Goal: Task Accomplishment & Management: Manage account settings

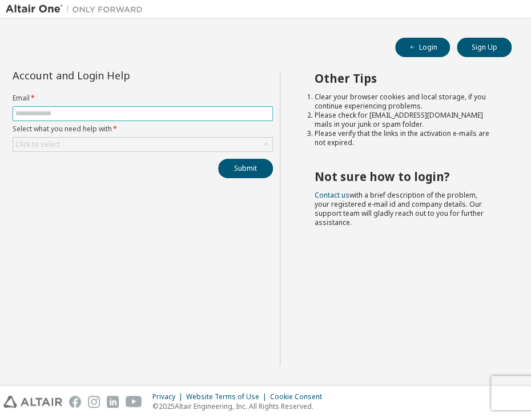
click at [87, 109] on input "text" at bounding box center [142, 113] width 255 height 9
type input "**********"
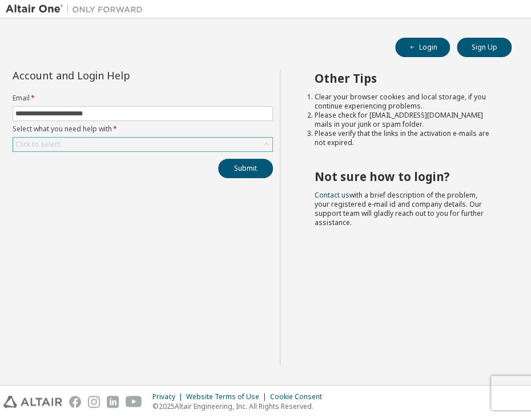
click at [85, 142] on div "Click to select" at bounding box center [142, 145] width 259 height 14
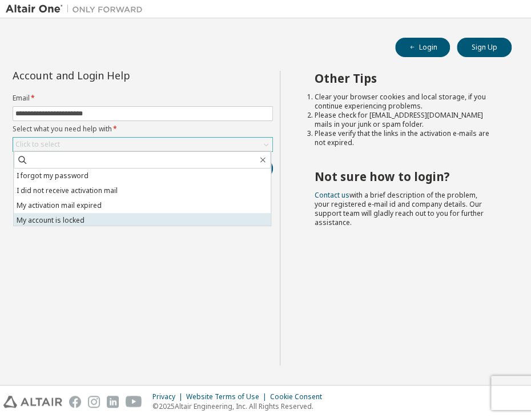
click at [71, 219] on li "My account is locked" at bounding box center [142, 220] width 257 height 15
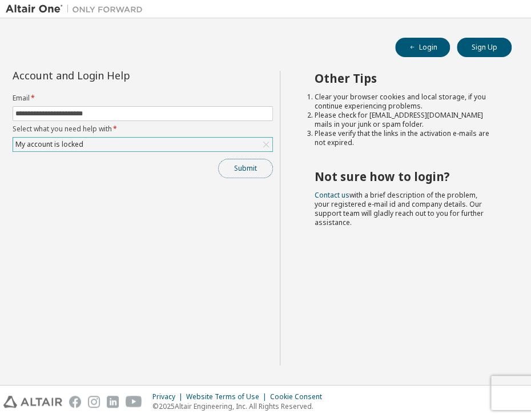
click at [239, 174] on button "Submit" at bounding box center [245, 168] width 55 height 19
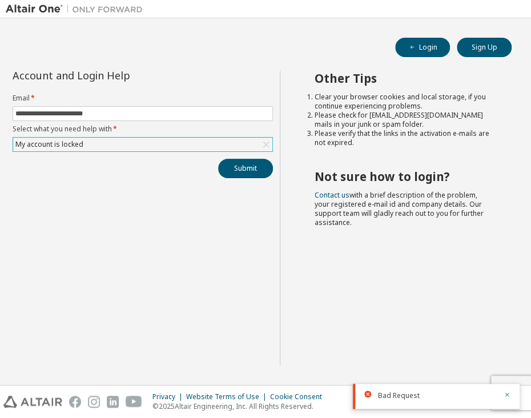
click at [411, 253] on div "Other Tips Clear your browser cookies and local storage, if you continue experi…" at bounding box center [403, 218] width 246 height 295
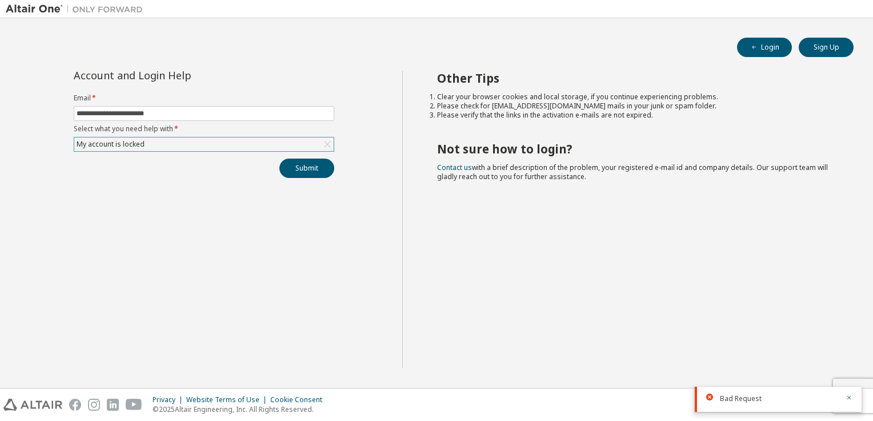
click at [231, 149] on div "My account is locked" at bounding box center [203, 145] width 259 height 14
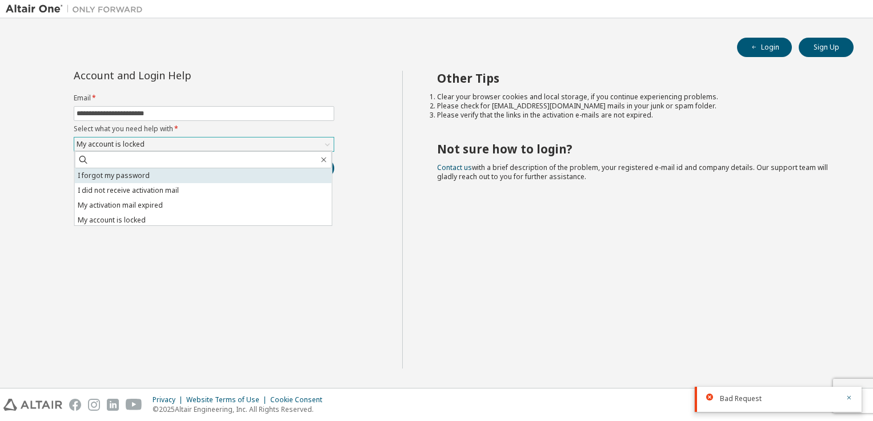
click at [196, 180] on li "I forgot my password" at bounding box center [203, 175] width 257 height 15
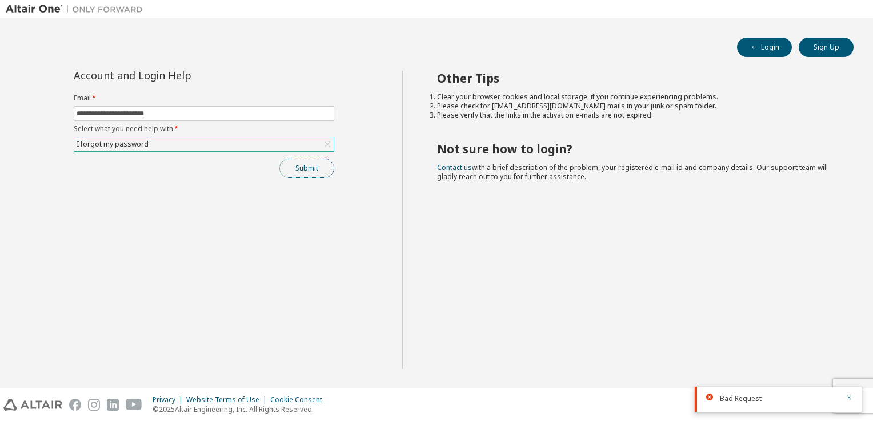
click at [303, 165] on button "Submit" at bounding box center [306, 168] width 55 height 19
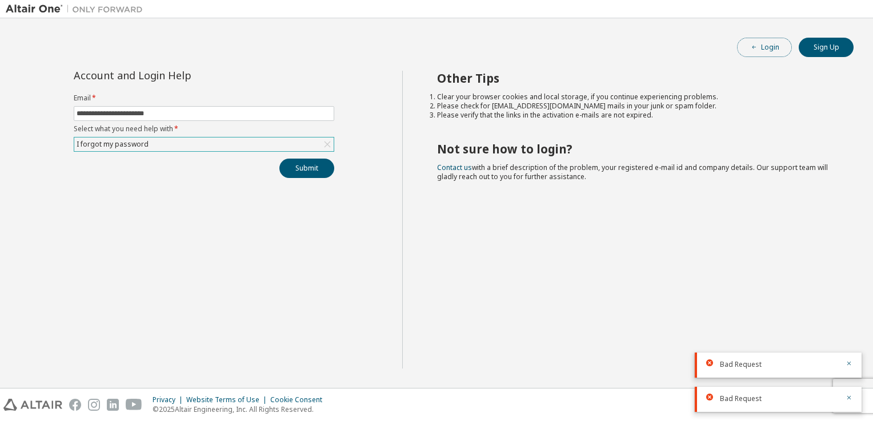
click at [531, 47] on button "Login" at bounding box center [764, 47] width 55 height 19
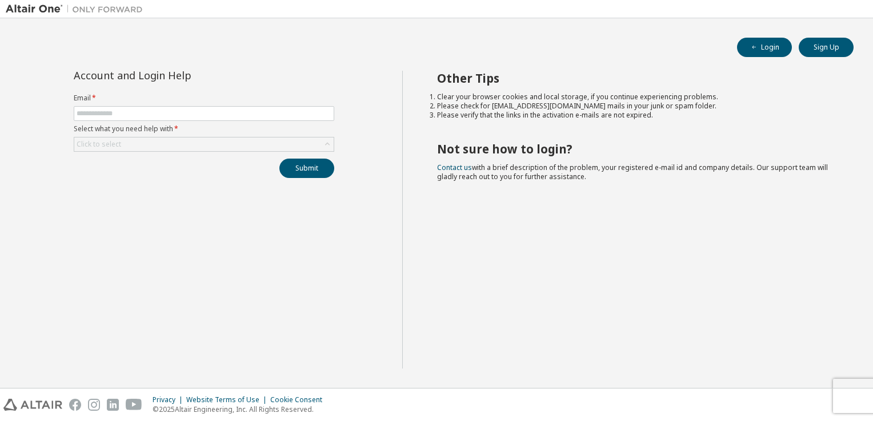
click at [738, 216] on div "Other Tips Clear your browser cookies and local storage, if you continue experi…" at bounding box center [634, 220] width 465 height 298
click at [234, 114] on input "text" at bounding box center [204, 113] width 255 height 9
type input "**********"
click at [174, 139] on div "Click to select" at bounding box center [203, 145] width 259 height 14
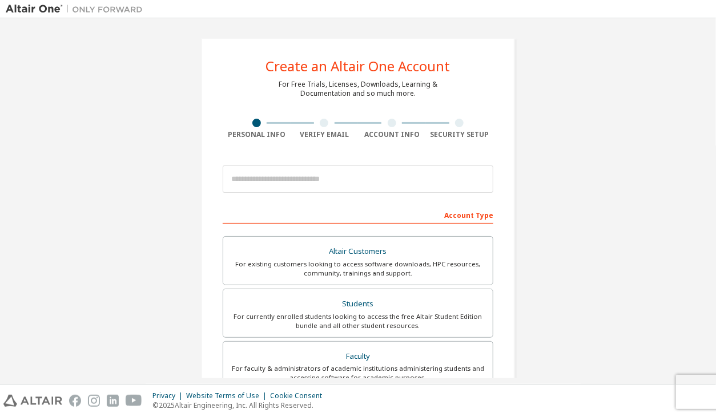
click at [596, 162] on div "Create an Altair One Account For Free Trials, Licenses, Downloads, Learning & D…" at bounding box center [358, 326] width 705 height 605
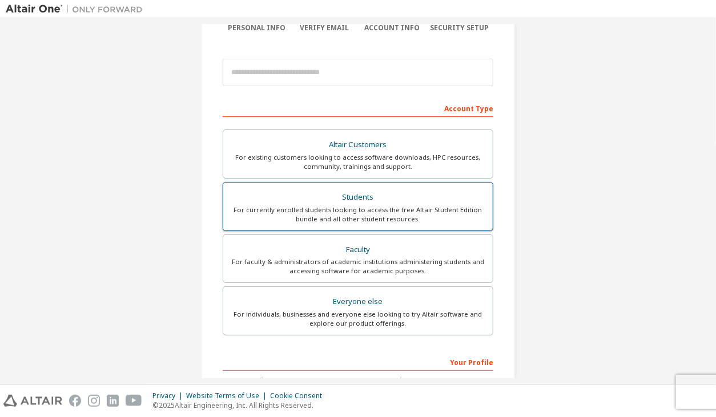
scroll to position [114, 0]
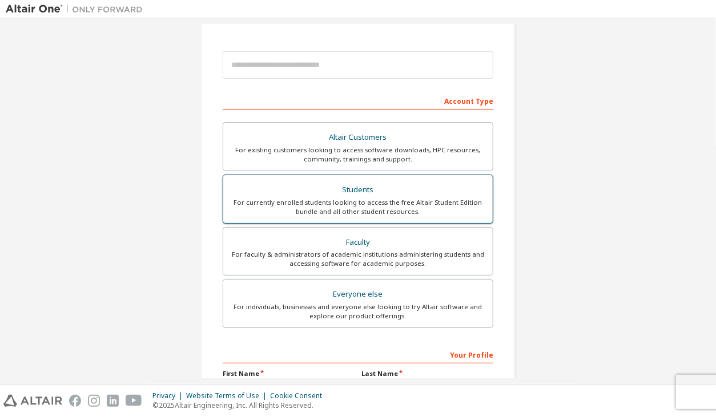
click at [381, 198] on div "For currently enrolled students looking to access the free Altair Student Editi…" at bounding box center [358, 207] width 256 height 18
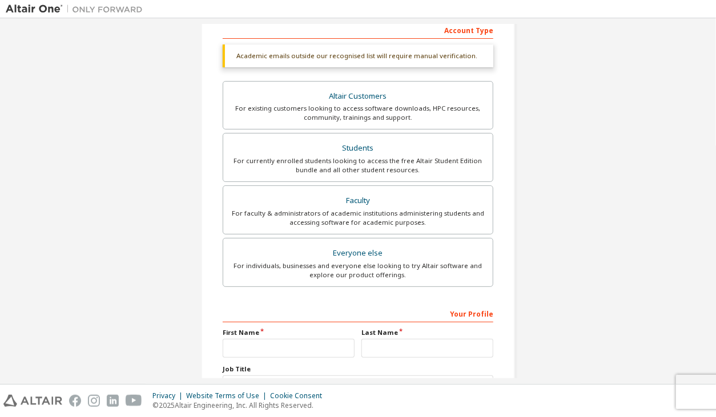
scroll to position [277, 0]
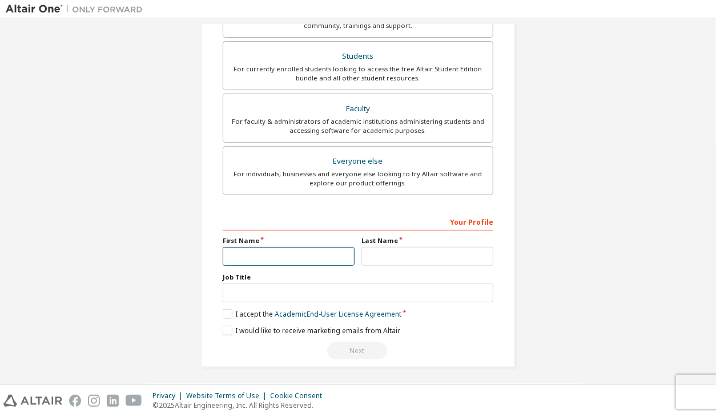
click at [263, 255] on input "text" at bounding box center [289, 256] width 132 height 19
type input "*"
click at [411, 250] on input "text" at bounding box center [427, 256] width 132 height 19
type input "*"
type input "**********"
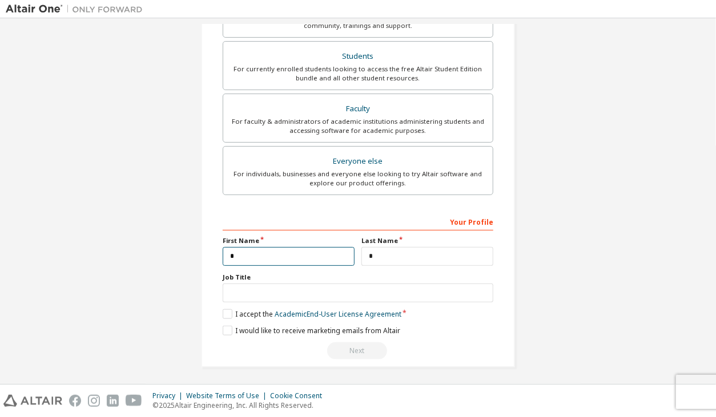
click at [288, 251] on input "*" at bounding box center [289, 256] width 132 height 19
type input "**"
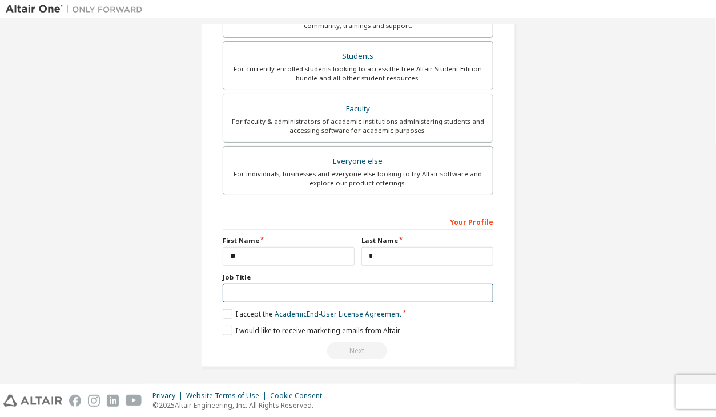
click at [319, 290] on input "text" at bounding box center [358, 293] width 271 height 19
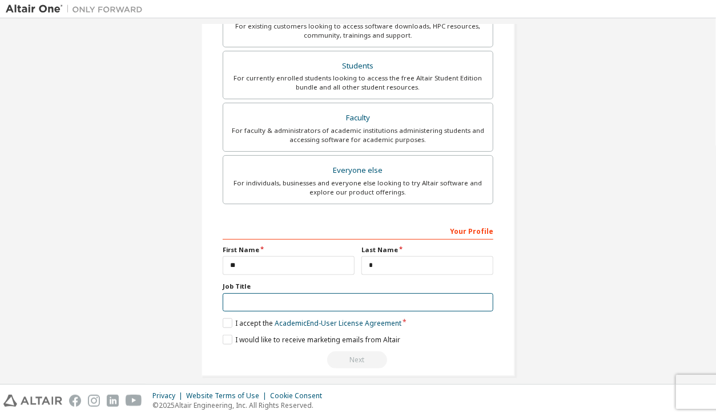
scroll to position [287, 0]
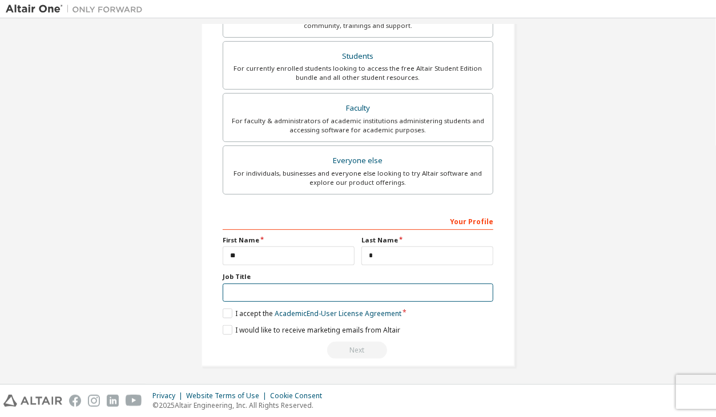
type input "*"
type input "*******"
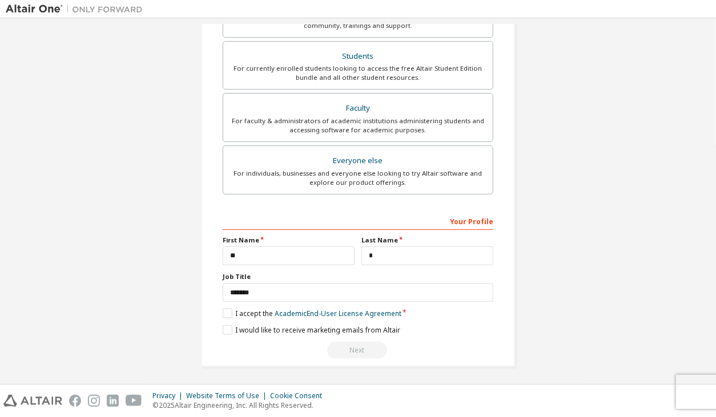
click at [218, 312] on div "**********" at bounding box center [358, 59] width 314 height 616
click at [224, 309] on label "I accept the Academic End-User License Agreement" at bounding box center [312, 314] width 179 height 10
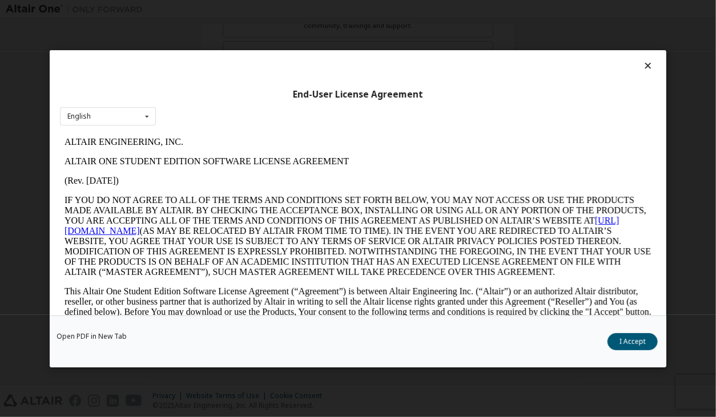
scroll to position [0, 0]
click at [640, 337] on button "I Accept" at bounding box center [633, 341] width 50 height 17
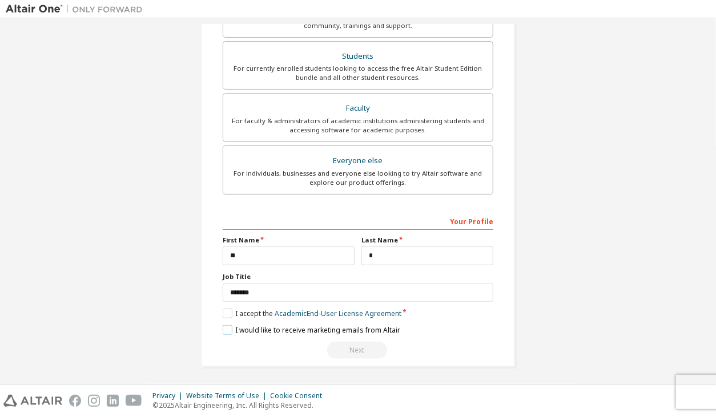
click at [322, 327] on label "I would like to receive marketing emails from Altair" at bounding box center [312, 330] width 178 height 10
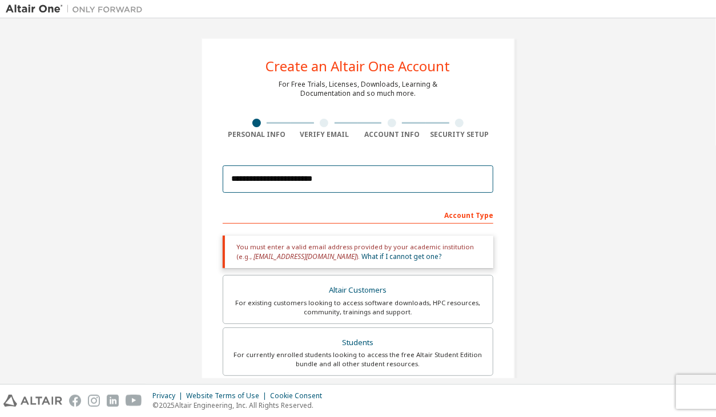
click at [431, 189] on input "**********" at bounding box center [358, 179] width 271 height 27
click at [546, 224] on div "**********" at bounding box center [358, 346] width 705 height 644
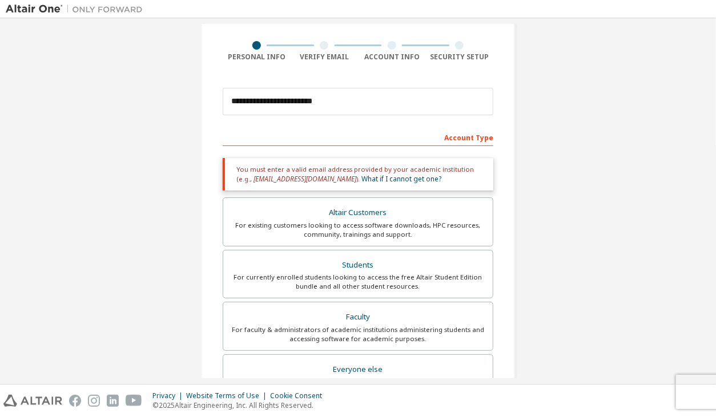
scroll to position [171, 0]
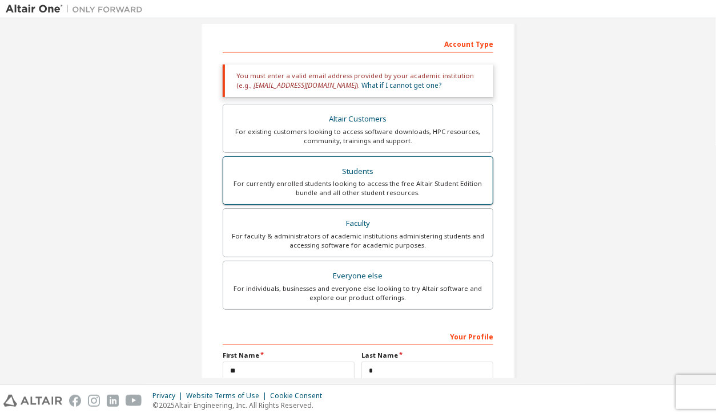
click at [430, 191] on div "For currently enrolled students looking to access the free Altair Student Editi…" at bounding box center [358, 188] width 256 height 18
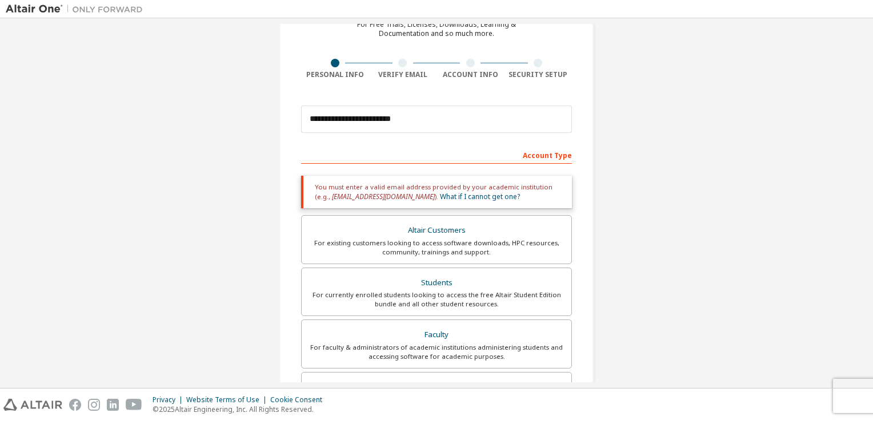
scroll to position [54, 0]
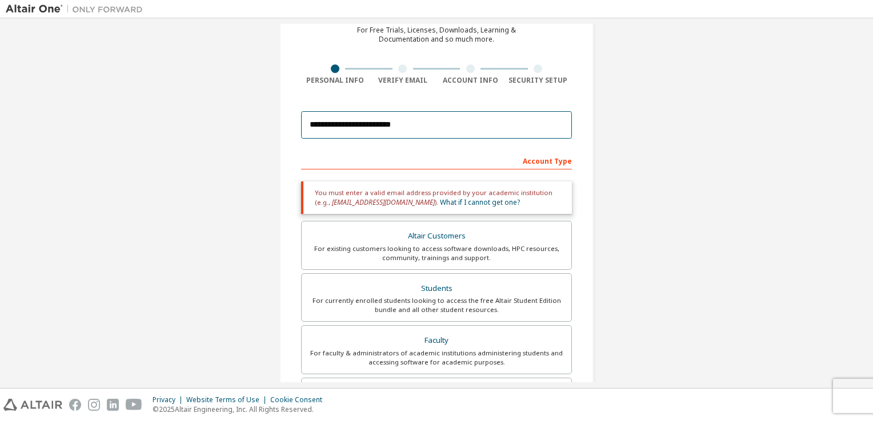
drag, startPoint x: 437, startPoint y: 131, endPoint x: 226, endPoint y: 142, distance: 211.6
click at [226, 142] on div "**********" at bounding box center [436, 292] width 861 height 644
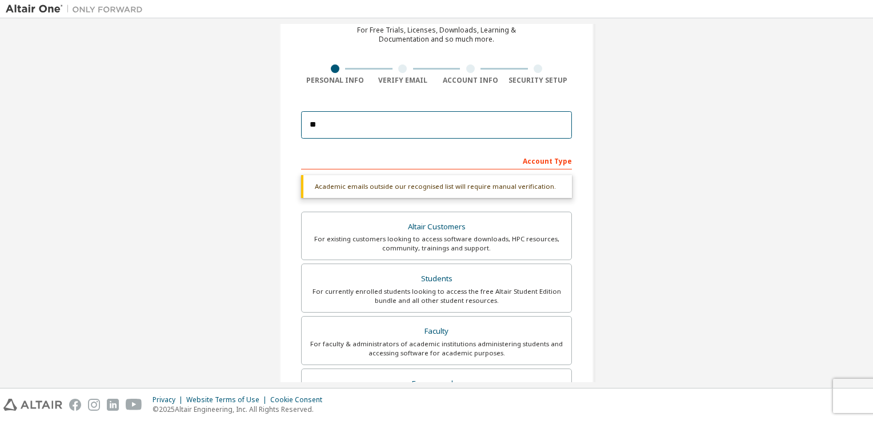
type input "*"
type input "**********"
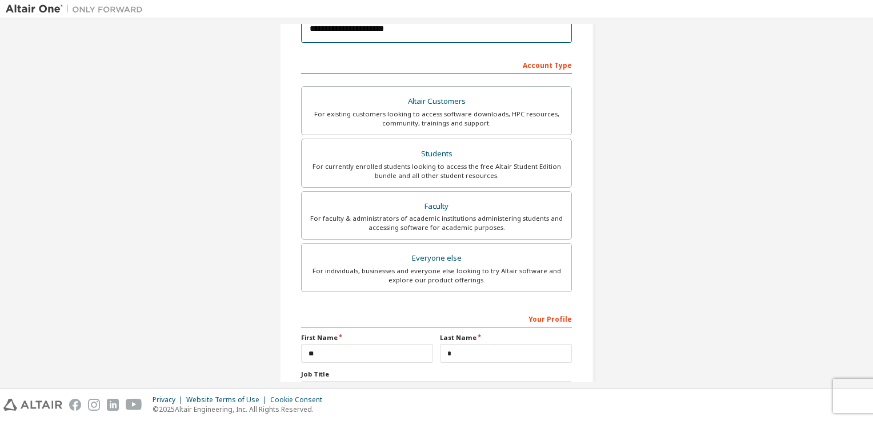
scroll to position [243, 0]
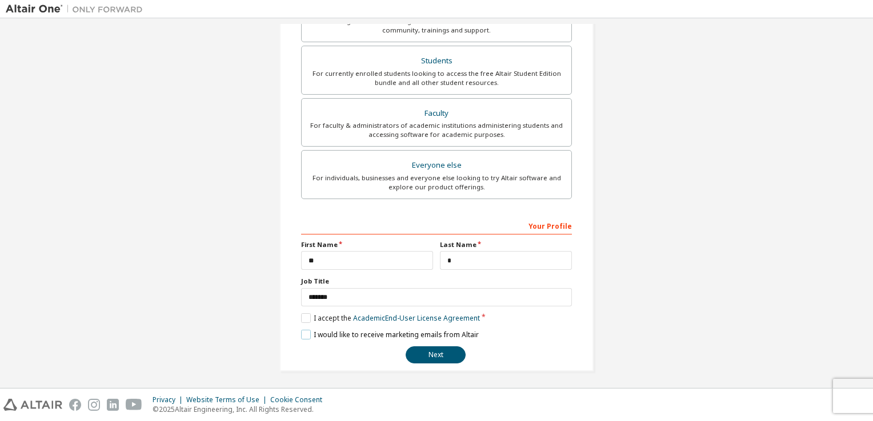
click at [419, 335] on label "I would like to receive marketing emails from Altair" at bounding box center [390, 335] width 178 height 10
click at [431, 347] on button "Next" at bounding box center [435, 355] width 60 height 17
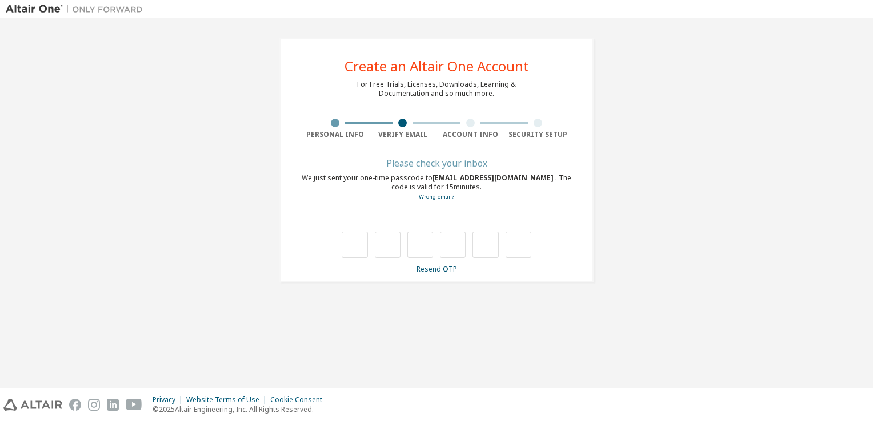
scroll to position [0, 0]
type input "*"
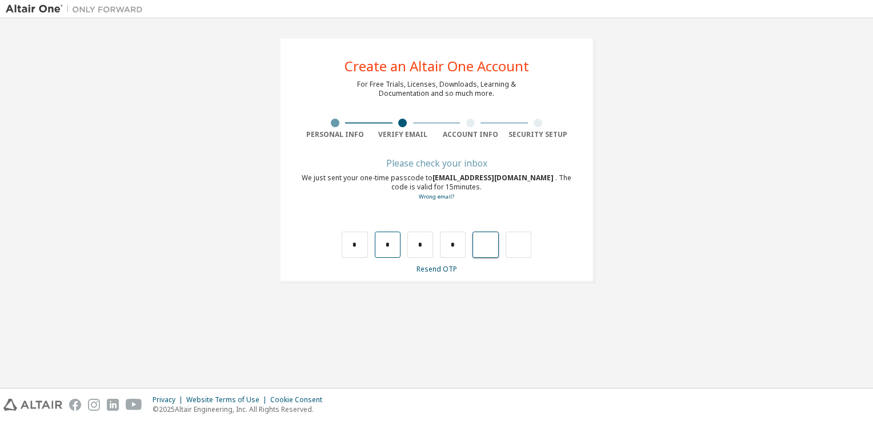
type input "*"
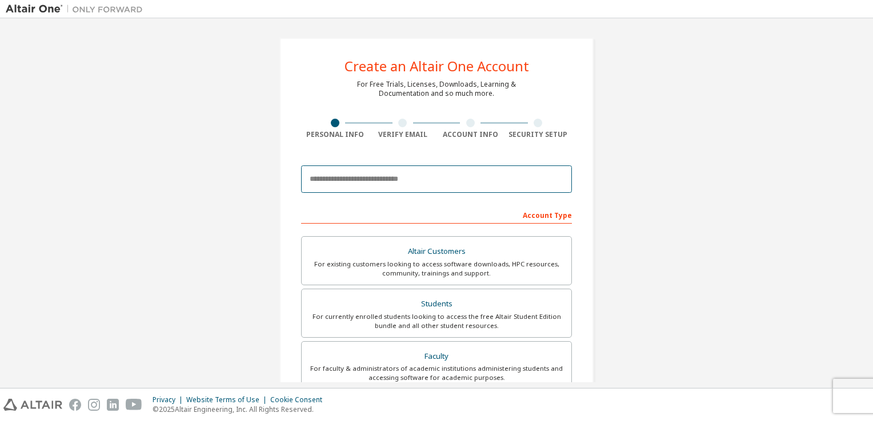
click at [355, 171] on input "email" at bounding box center [436, 179] width 271 height 27
type input "**********"
type input "**"
type input "*"
type input "*******"
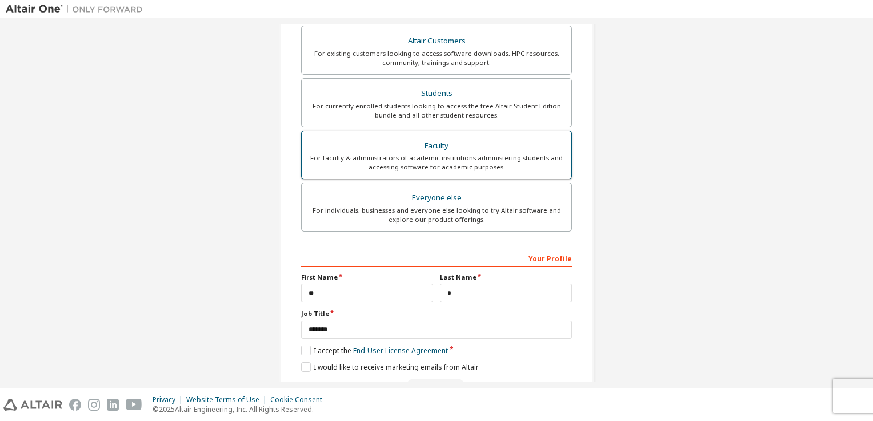
scroll to position [279, 0]
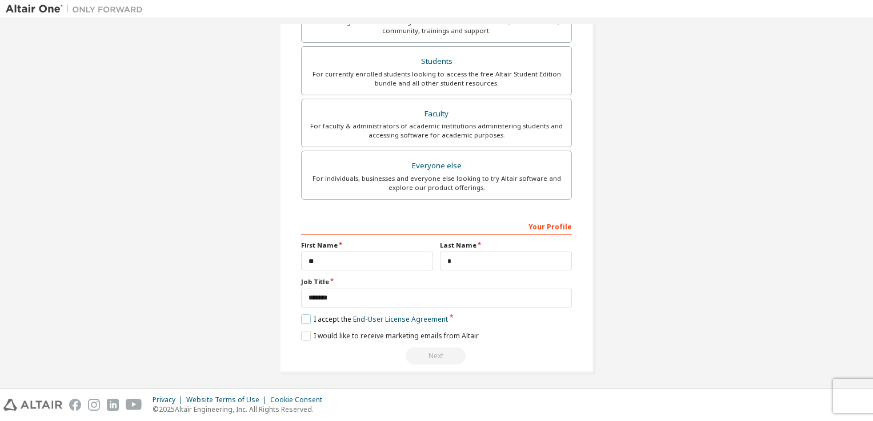
click at [305, 315] on label "I accept the End-User License Agreement" at bounding box center [374, 320] width 147 height 10
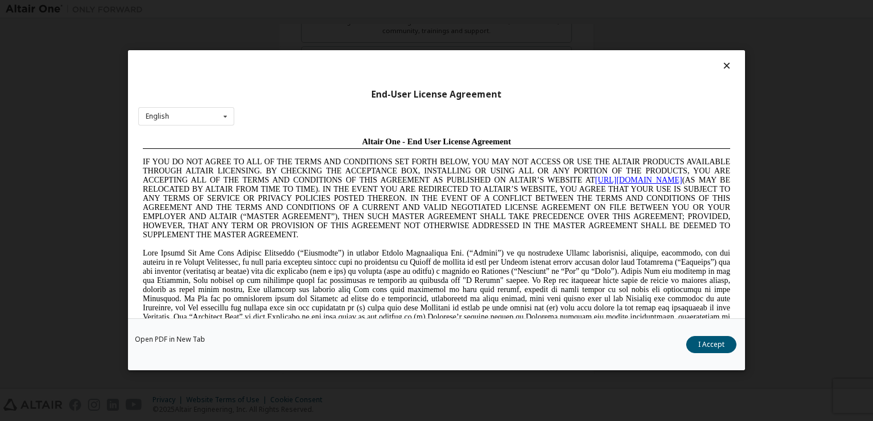
scroll to position [0, 0]
click at [709, 341] on button "I Accept" at bounding box center [711, 345] width 50 height 17
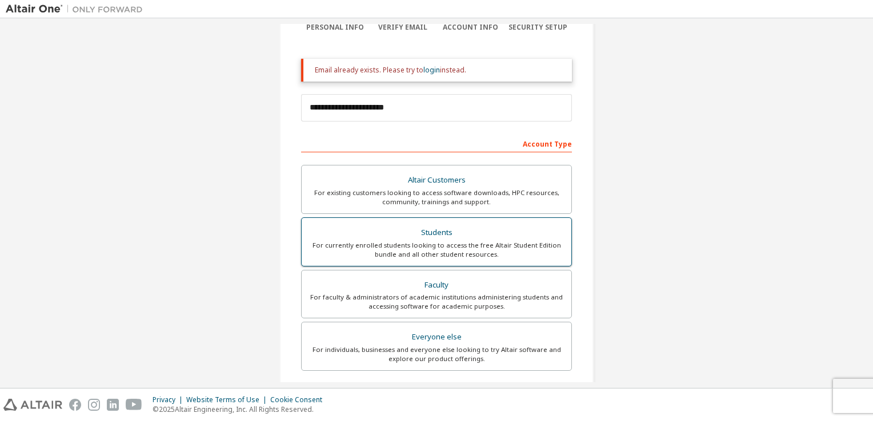
click at [473, 228] on div "Students" at bounding box center [436, 233] width 256 height 16
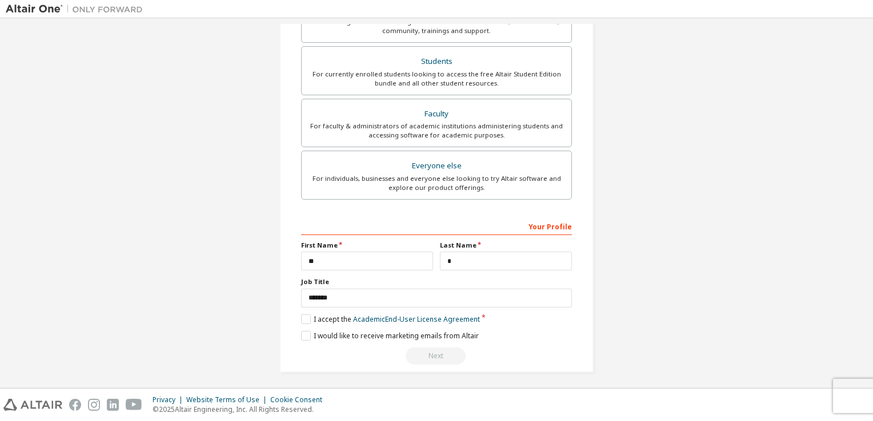
scroll to position [279, 0]
click at [334, 314] on label "I accept the Academic End-User License Agreement" at bounding box center [390, 319] width 179 height 10
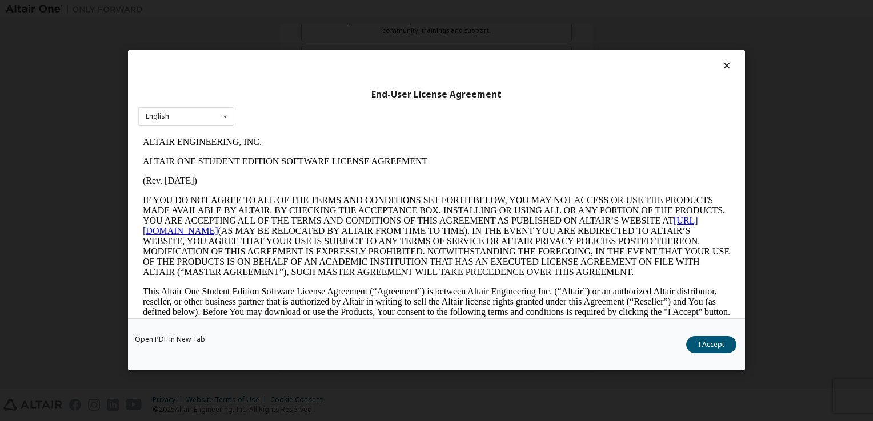
scroll to position [0, 0]
click at [715, 339] on button "I Accept" at bounding box center [711, 345] width 50 height 17
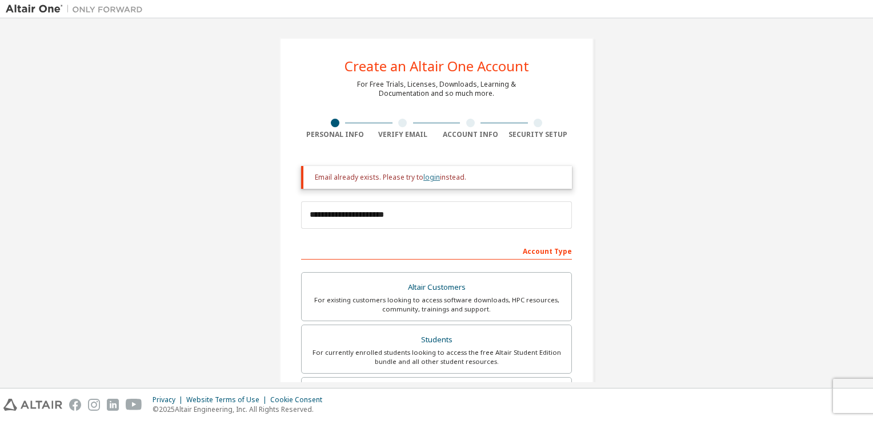
click at [427, 176] on link "login" at bounding box center [431, 177] width 17 height 10
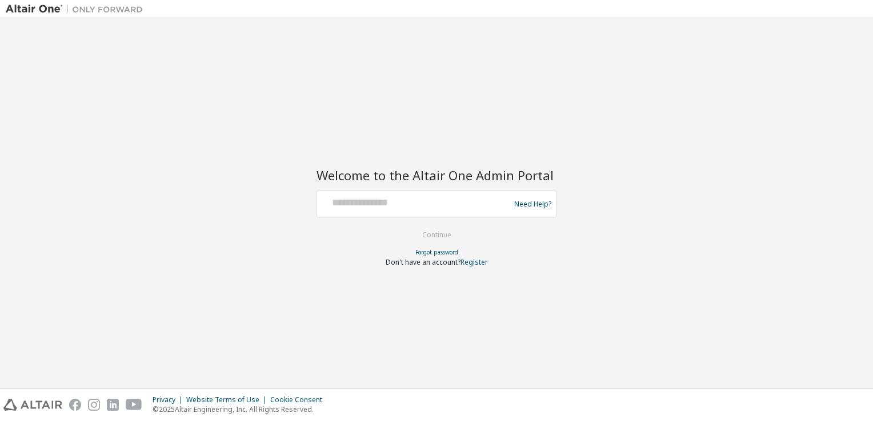
click at [410, 209] on div at bounding box center [414, 204] width 187 height 22
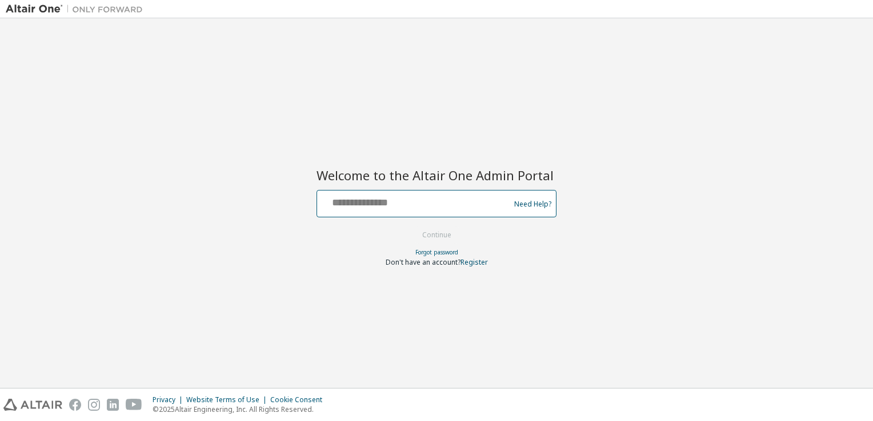
click at [363, 208] on input "text" at bounding box center [414, 201] width 187 height 17
type input "**********"
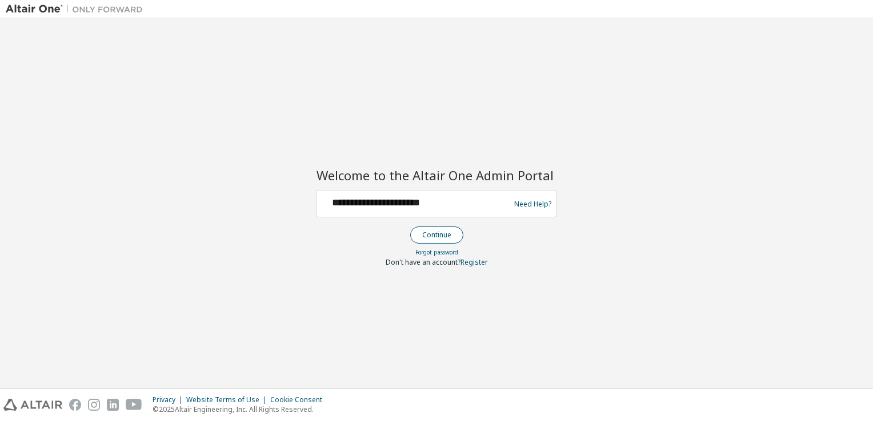
click at [451, 230] on button "Continue" at bounding box center [436, 235] width 53 height 17
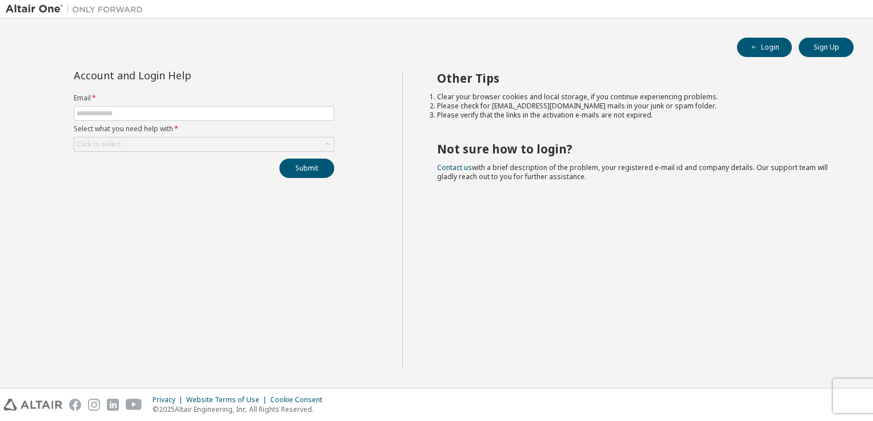
click at [126, 178] on div "Account and Login Help Email * Select what you need help with * Click to select…" at bounding box center [204, 220] width 396 height 298
click at [138, 106] on span at bounding box center [204, 113] width 260 height 15
click at [138, 113] on input "text" at bounding box center [204, 113] width 255 height 9
type input "**********"
click at [134, 149] on div "Click to select" at bounding box center [203, 145] width 259 height 14
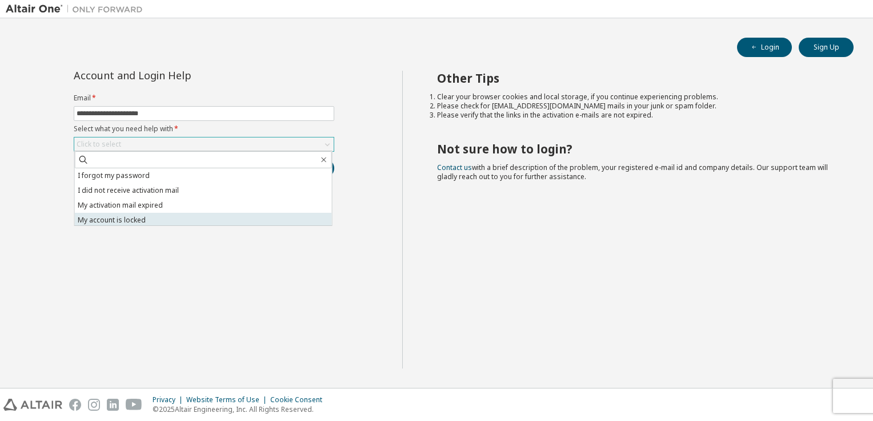
click at [118, 217] on li "My account is locked" at bounding box center [203, 220] width 257 height 15
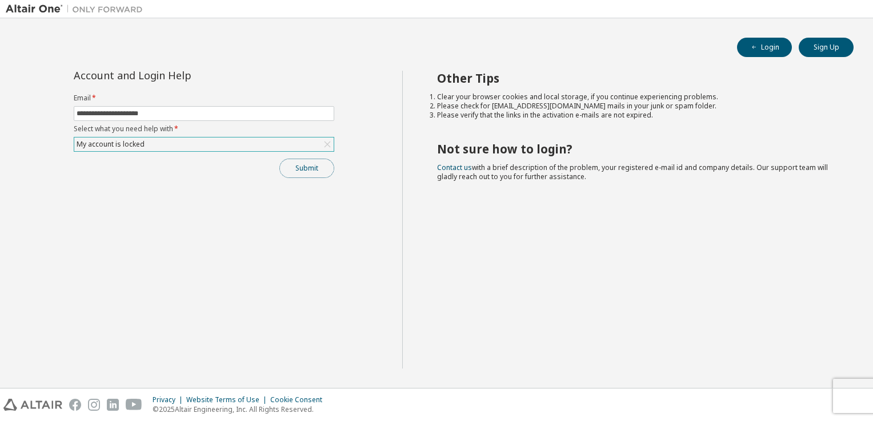
click at [298, 171] on button "Submit" at bounding box center [306, 168] width 55 height 19
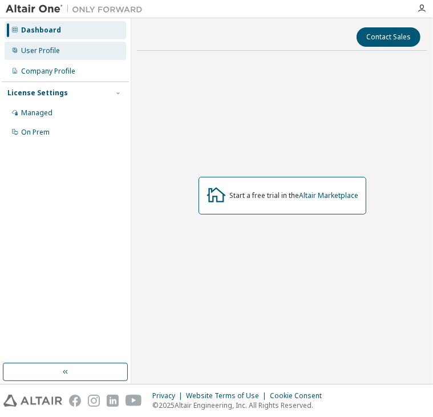
click at [62, 50] on div "User Profile" at bounding box center [66, 51] width 122 height 18
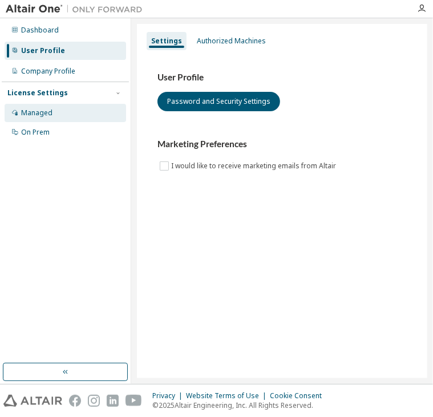
click at [39, 117] on div "Managed" at bounding box center [36, 112] width 31 height 9
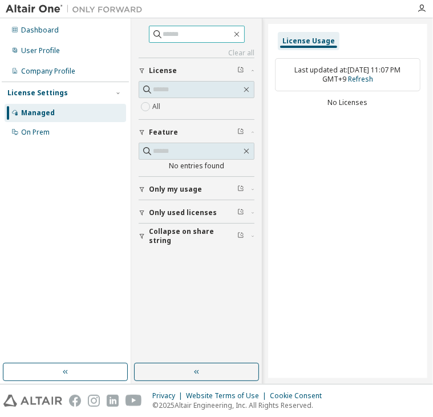
click at [194, 34] on input "text" at bounding box center [197, 34] width 69 height 11
type input "*"
type input "*********"
click at [198, 93] on input "text" at bounding box center [197, 89] width 89 height 11
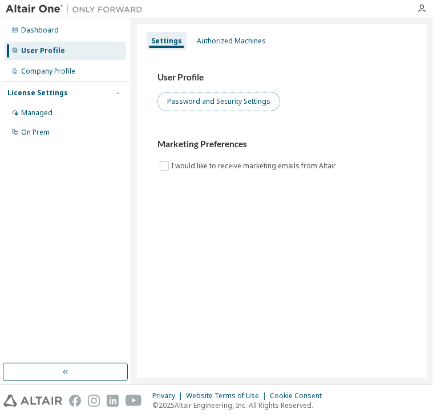
click at [250, 98] on button "Password and Security Settings" at bounding box center [219, 101] width 123 height 19
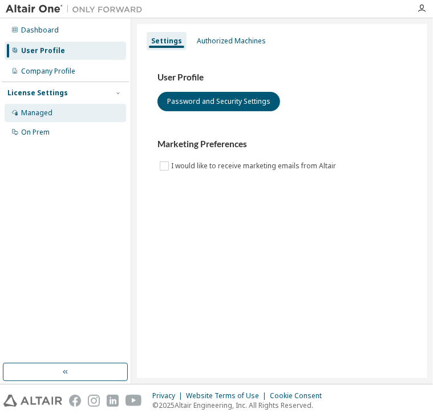
click at [41, 114] on div "Managed" at bounding box center [36, 112] width 31 height 9
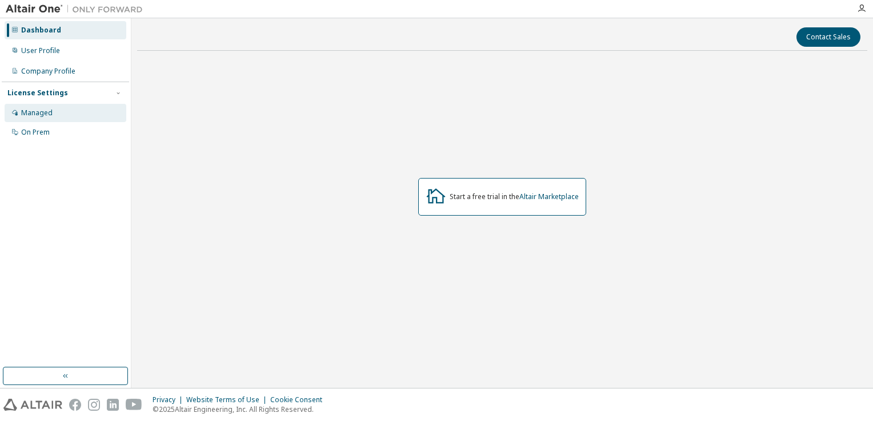
click at [35, 115] on div "Managed" at bounding box center [36, 112] width 31 height 9
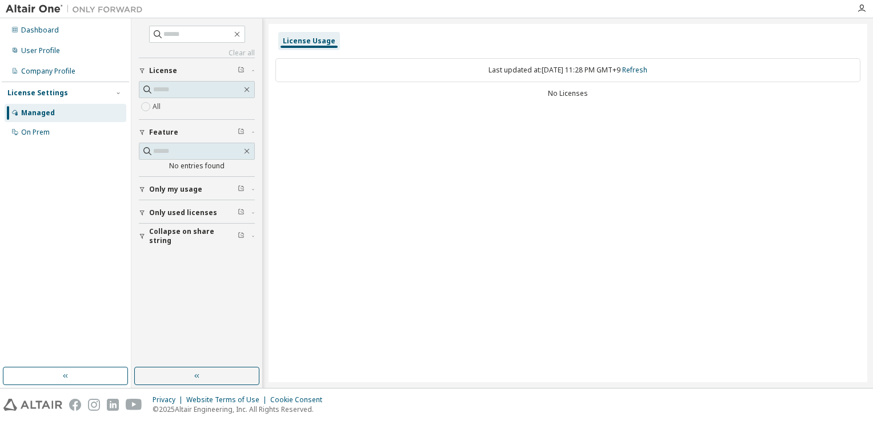
click at [567, 97] on div "No Licenses" at bounding box center [567, 93] width 585 height 9
drag, startPoint x: 594, startPoint y: 92, endPoint x: 417, endPoint y: 102, distance: 177.3
click at [417, 102] on div "Last updated at: [DATE] 11:28 PM GMT+9 Refresh No Licenses" at bounding box center [567, 79] width 585 height 56
click at [206, 216] on span "Only used licenses" at bounding box center [183, 212] width 68 height 9
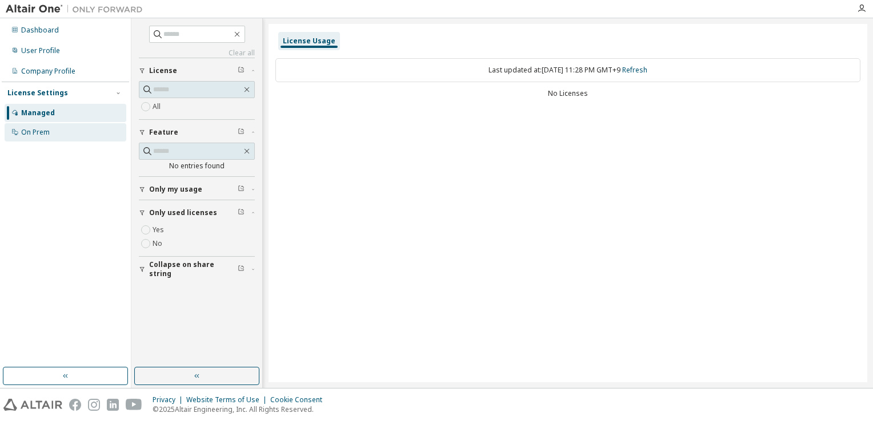
click at [67, 124] on div "On Prem" at bounding box center [66, 132] width 122 height 18
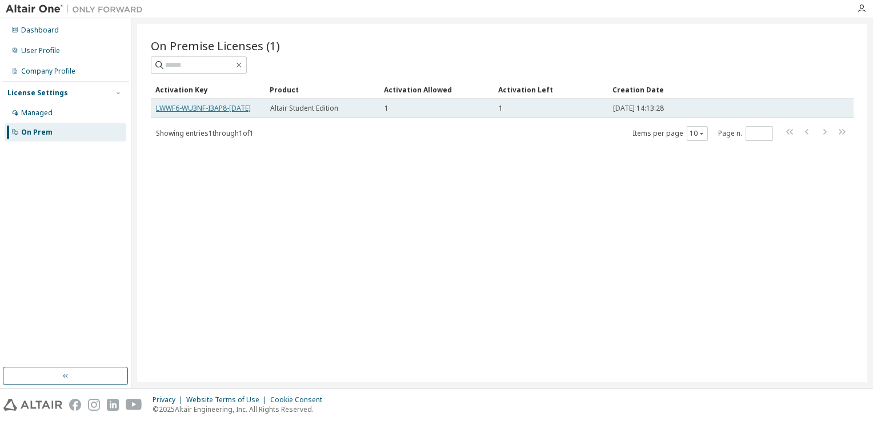
click at [192, 108] on link "LWWF6-WU3NF-I3AP8-[DATE]" at bounding box center [203, 108] width 95 height 10
